Goal: Check status: Check status

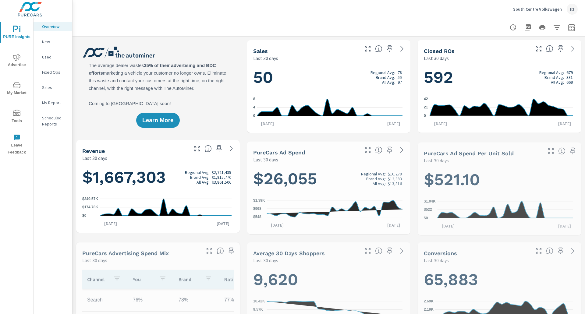
scroll to position [0, 0]
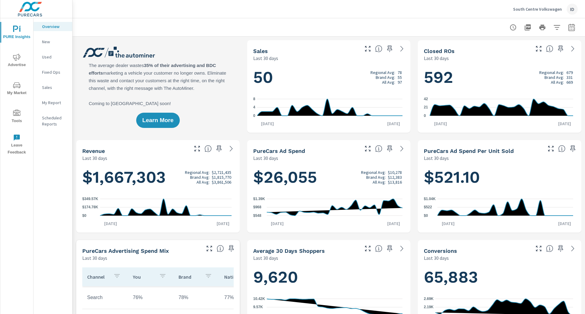
click at [16, 59] on icon "nav menu" at bounding box center [16, 57] width 7 height 7
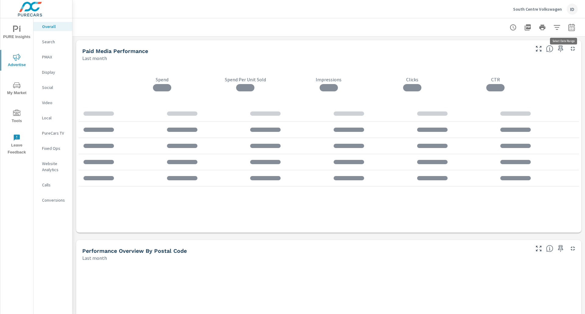
click at [568, 27] on icon "button" at bounding box center [571, 26] width 6 height 7
select select "Last month"
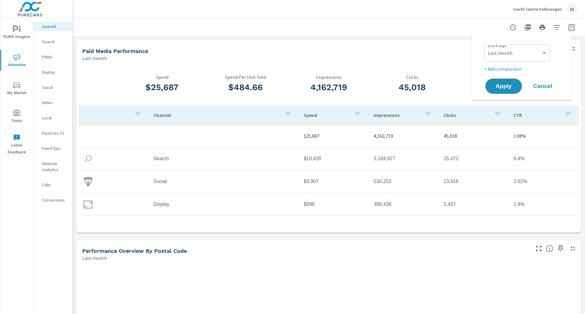
scroll to position [23, 0]
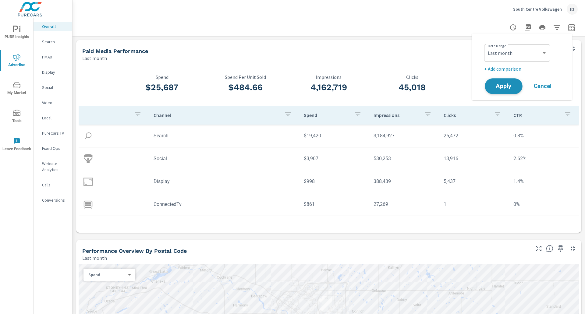
click at [503, 88] on span "Apply" at bounding box center [503, 86] width 25 height 6
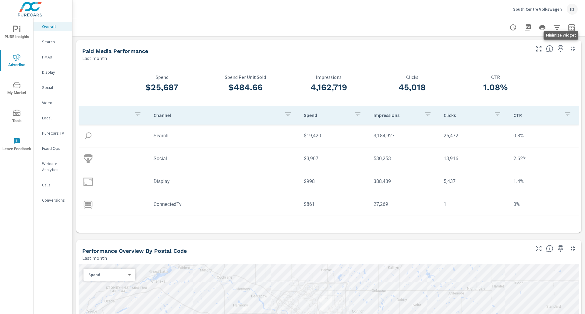
click at [569, 52] on icon "button" at bounding box center [572, 48] width 7 height 7
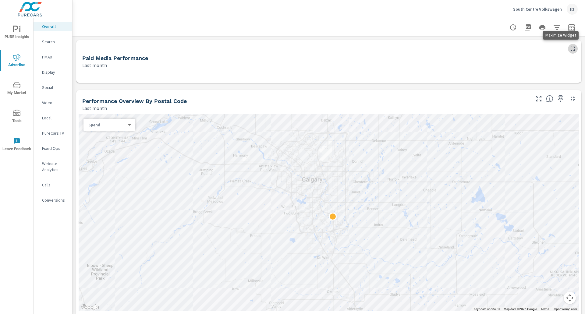
click at [569, 47] on icon "button" at bounding box center [572, 48] width 7 height 7
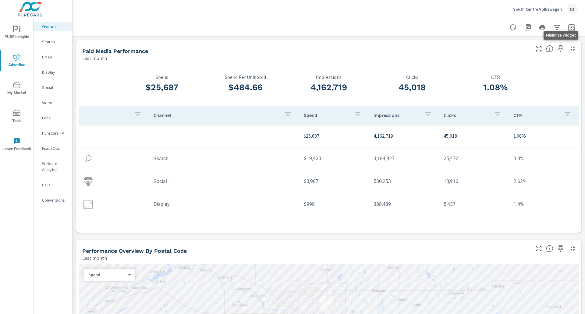
scroll to position [23, 0]
click at [535, 48] on icon "button" at bounding box center [538, 48] width 7 height 7
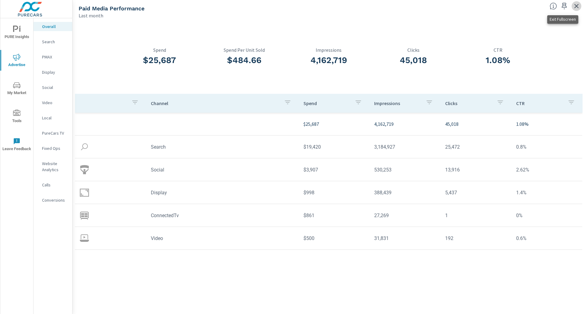
click at [577, 5] on icon "button" at bounding box center [576, 5] width 7 height 7
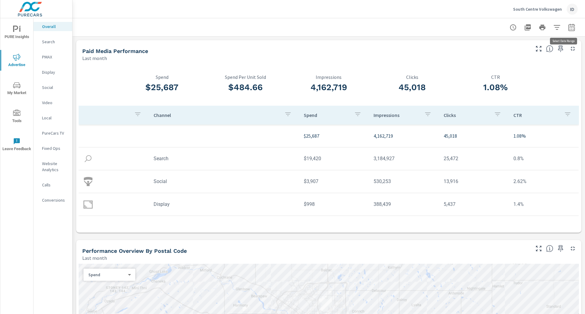
click at [568, 27] on icon "button" at bounding box center [571, 27] width 7 height 7
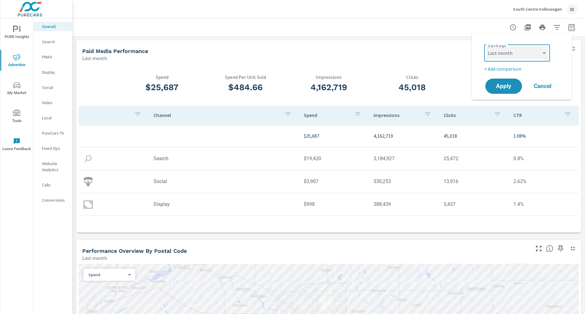
click at [541, 53] on select "Custom [DATE] Last week Last 7 days Last 14 days Last 30 days Last 45 days Last…" at bounding box center [516, 53] width 61 height 12
click at [486, 47] on select "Custom [DATE] Last week Last 7 days Last 14 days Last 30 days Last 45 days Last…" at bounding box center [516, 53] width 61 height 12
select select "custom"
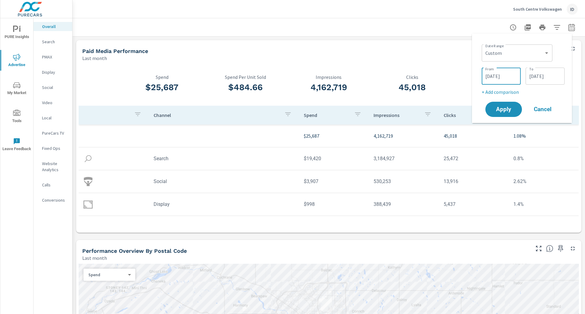
click at [499, 79] on input "[DATE]" at bounding box center [501, 76] width 34 height 12
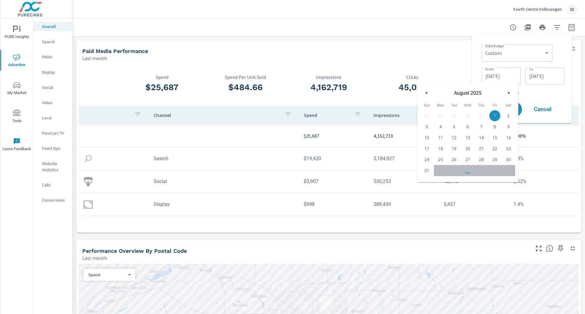
click at [429, 95] on button "button" at bounding box center [426, 92] width 7 height 7
click at [455, 118] on span "1" at bounding box center [454, 116] width 14 height 8
type input "[DATE]"
click at [546, 77] on input "[DATE]" at bounding box center [545, 76] width 34 height 12
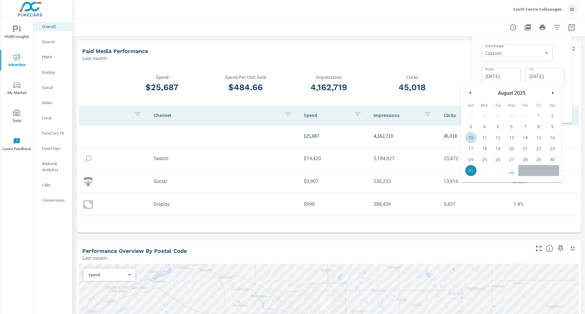
click at [470, 93] on icon "button" at bounding box center [469, 93] width 3 height 2
click at [526, 160] on span "31" at bounding box center [525, 160] width 14 height 8
type input "[DATE]"
click at [574, 58] on div "Paid Media Performance Last month" at bounding box center [328, 50] width 505 height 21
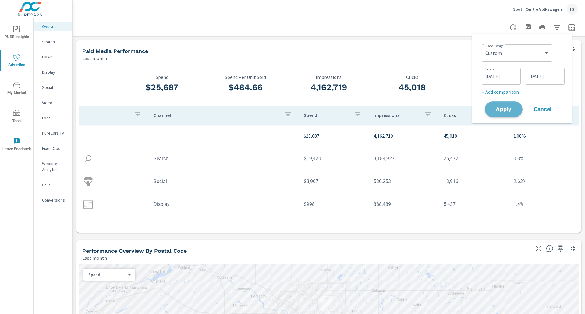
click at [500, 108] on span "Apply" at bounding box center [503, 110] width 25 height 6
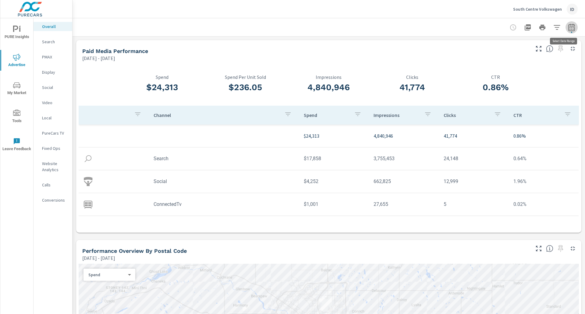
click at [569, 27] on icon "button" at bounding box center [571, 28] width 4 height 2
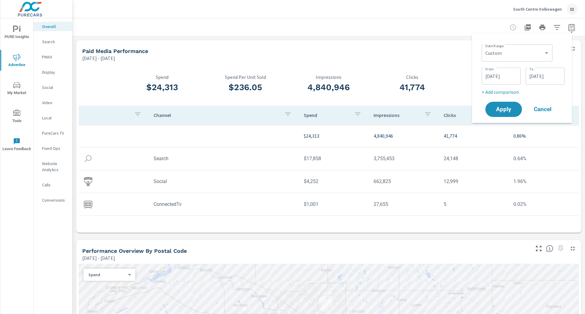
click at [497, 72] on input "[DATE]" at bounding box center [501, 76] width 34 height 12
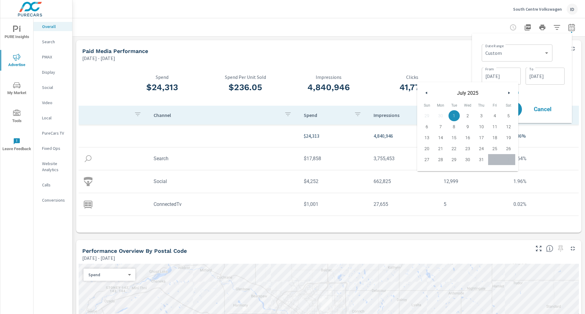
click at [428, 91] on button "button" at bounding box center [426, 92] width 7 height 7
click at [428, 92] on button "button" at bounding box center [426, 92] width 7 height 7
click at [426, 93] on icon "button" at bounding box center [425, 93] width 3 height 2
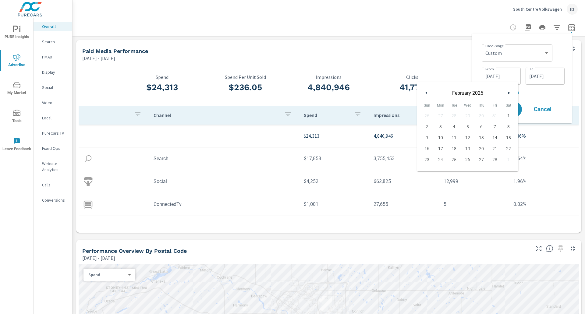
click at [424, 91] on button "button" at bounding box center [426, 92] width 7 height 7
click at [469, 116] on span "1" at bounding box center [468, 116] width 14 height 8
type input "[DATE]"
click at [549, 74] on input "[DATE]" at bounding box center [545, 76] width 34 height 12
click at [471, 94] on icon "button" at bounding box center [469, 93] width 3 height 2
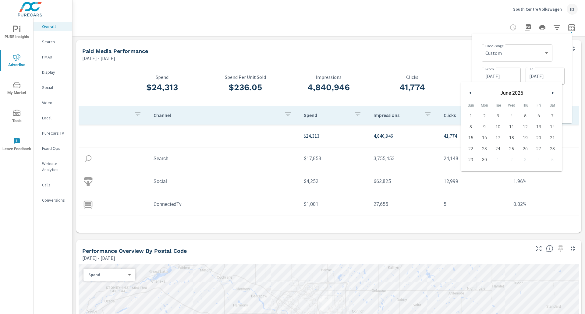
click at [471, 94] on icon "button" at bounding box center [469, 93] width 3 height 2
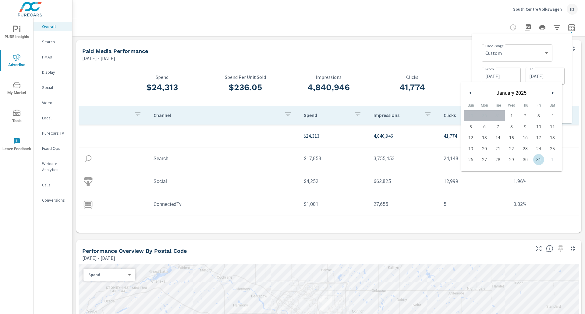
click at [537, 160] on span "31" at bounding box center [539, 160] width 14 height 8
type input "[DATE]"
click at [561, 55] on div "Date Range Custom [DATE] Last week Last 7 days Last 14 days Last 30 days Last 4…" at bounding box center [523, 52] width 83 height 21
click at [502, 110] on span "Apply" at bounding box center [503, 110] width 25 height 6
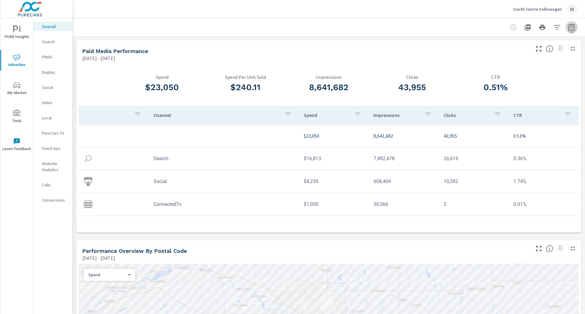
click at [569, 29] on icon "button" at bounding box center [571, 28] width 4 height 2
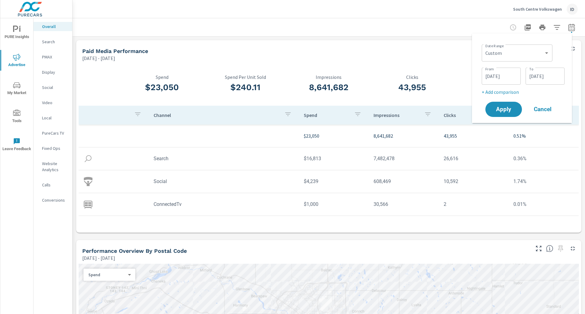
click at [495, 70] on input "[DATE]" at bounding box center [501, 76] width 34 height 12
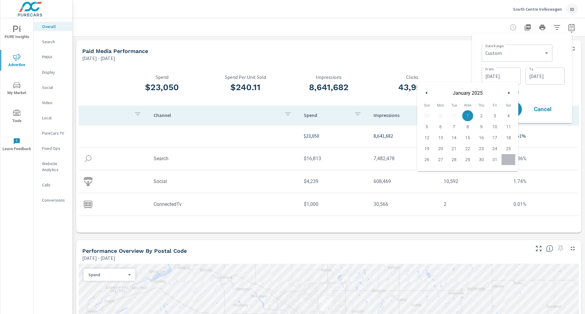
click at [425, 92] on icon "button" at bounding box center [425, 93] width 3 height 2
click at [507, 93] on button "button" at bounding box center [508, 92] width 7 height 7
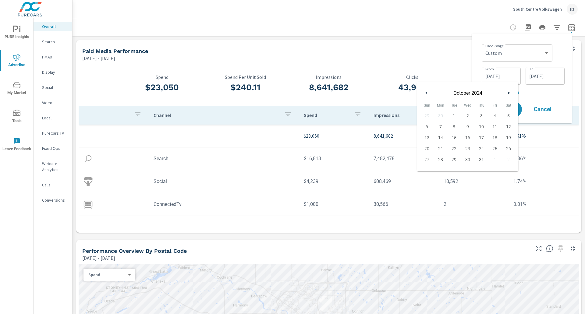
click at [507, 93] on button "button" at bounding box center [508, 92] width 7 height 7
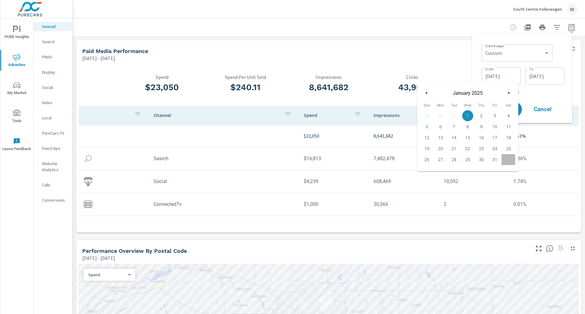
click at [508, 93] on icon "button" at bounding box center [509, 93] width 3 height 2
click at [509, 92] on icon "button" at bounding box center [509, 93] width 3 height 2
drag, startPoint x: 560, startPoint y: 65, endPoint x: 546, endPoint y: 112, distance: 48.9
click at [560, 66] on div "From [DATE] From To [DATE] To" at bounding box center [523, 75] width 83 height 21
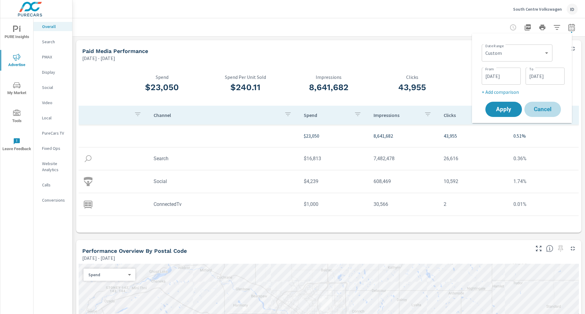
click at [548, 108] on span "Cancel" at bounding box center [542, 109] width 24 height 5
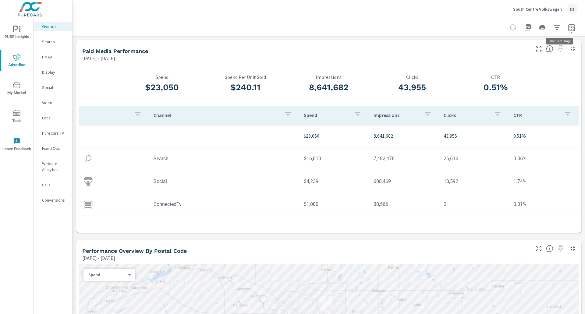
click at [569, 28] on icon "button" at bounding box center [571, 26] width 6 height 7
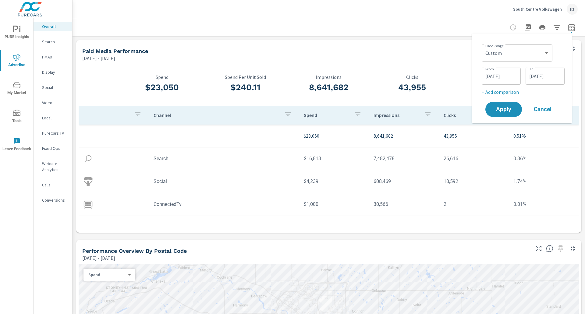
click at [529, 107] on button "Cancel" at bounding box center [542, 109] width 37 height 15
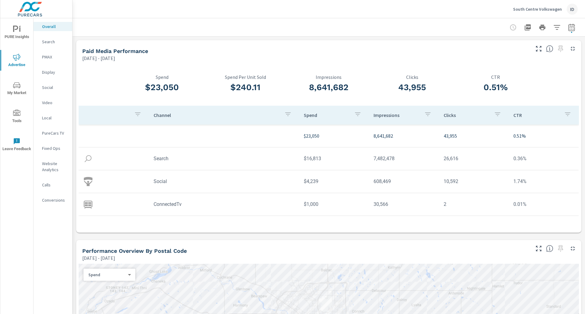
click at [568, 28] on icon "button" at bounding box center [571, 27] width 7 height 7
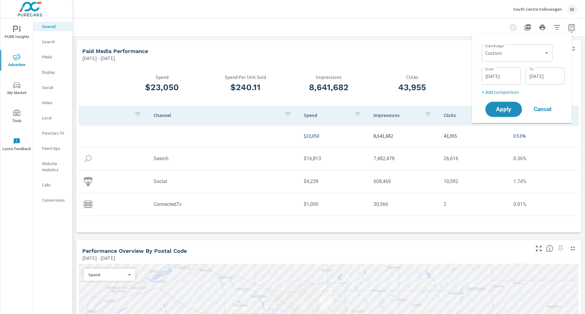
click at [518, 59] on div "Custom [DATE] Last week Last 7 days Last 14 days Last 30 days Last 45 days Last…" at bounding box center [517, 52] width 71 height 17
click at [545, 48] on select "Custom [DATE] Last week Last 7 days Last 14 days Last 30 days Last 45 days Last…" at bounding box center [517, 53] width 66 height 12
click at [484, 47] on select "Custom [DATE] Last week Last 7 days Last 14 days Last 30 days Last 45 days Last…" at bounding box center [517, 53] width 66 height 12
select select "Month to date"
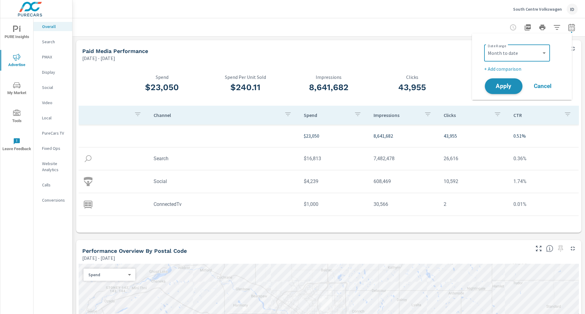
click at [501, 86] on span "Apply" at bounding box center [503, 86] width 25 height 6
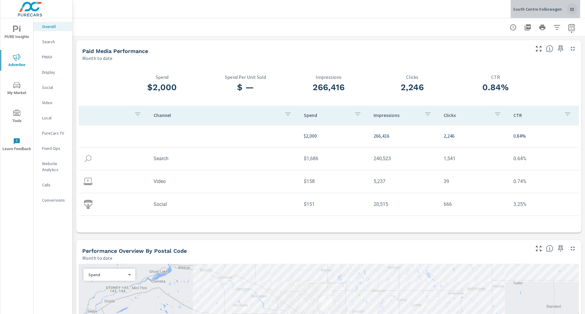
click at [575, 11] on div "ID" at bounding box center [572, 9] width 11 height 11
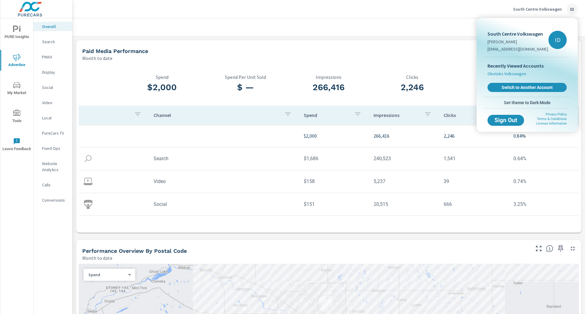
click at [511, 72] on span "Okotoks Volkswagen" at bounding box center [506, 74] width 39 height 6
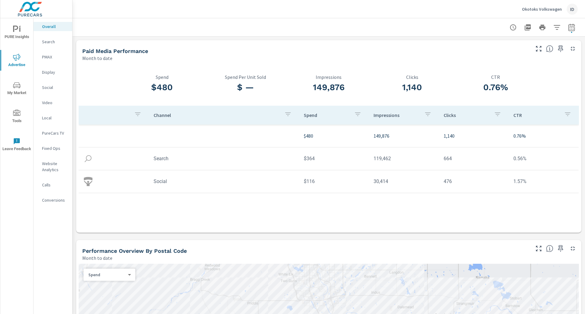
click at [568, 30] on icon "button" at bounding box center [571, 27] width 7 height 7
click at [516, 57] on select "Custom [DATE] Last week Last 7 days Last 14 days Last 30 days Last 45 days Last…" at bounding box center [516, 53] width 61 height 12
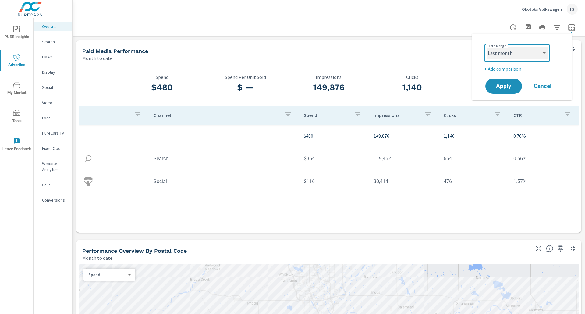
click at [486, 47] on select "Custom [DATE] Last week Last 7 days Last 14 days Last 30 days Last 45 days Last…" at bounding box center [516, 53] width 61 height 12
select select "Last month"
click at [505, 88] on span "Apply" at bounding box center [503, 86] width 25 height 6
